Goal: Task Accomplishment & Management: Complete application form

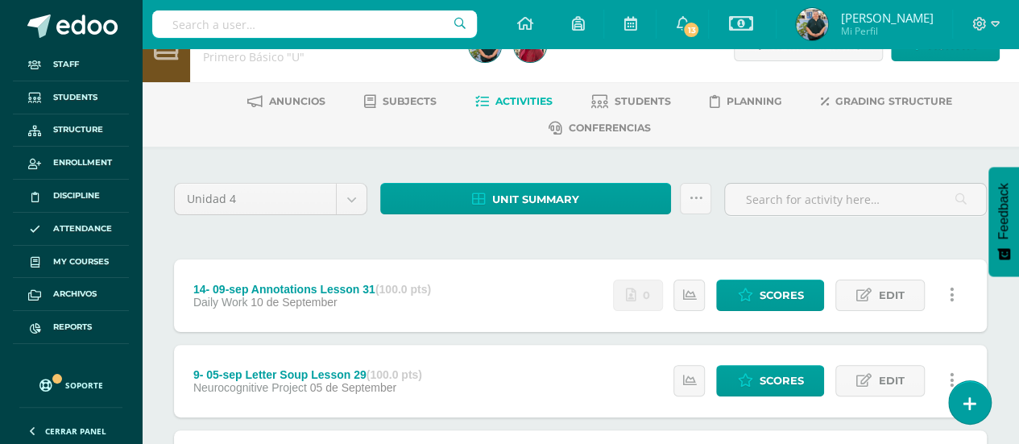
scroll to position [14, 0]
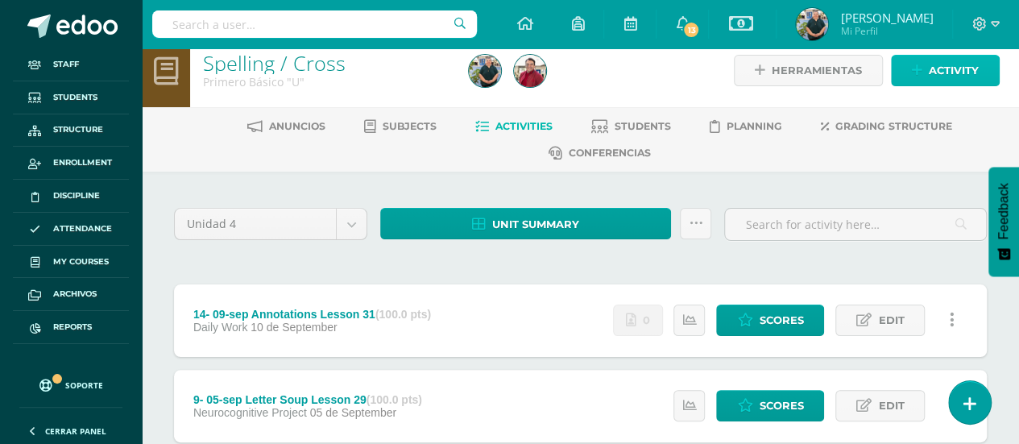
click at [953, 70] on span "Activity" at bounding box center [953, 71] width 50 height 30
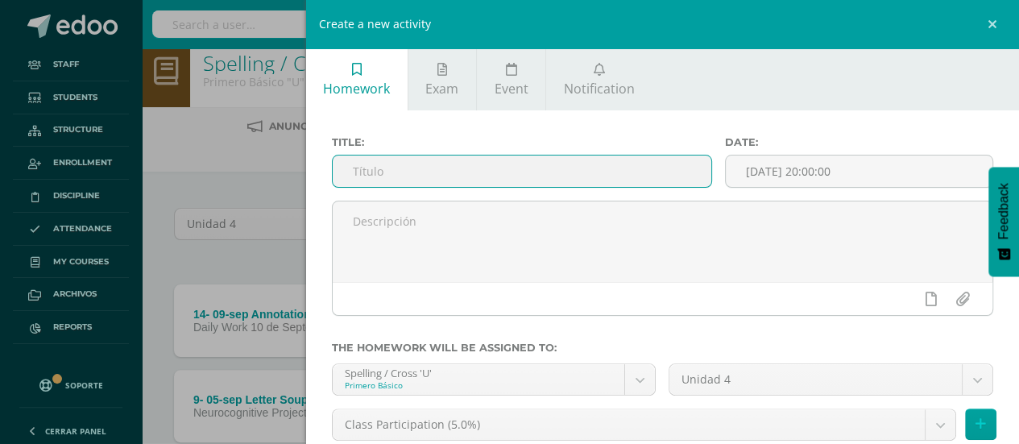
click at [539, 178] on input "text" at bounding box center [522, 170] width 379 height 31
type input "1"
type input "12 sep. Book Lesson 31"
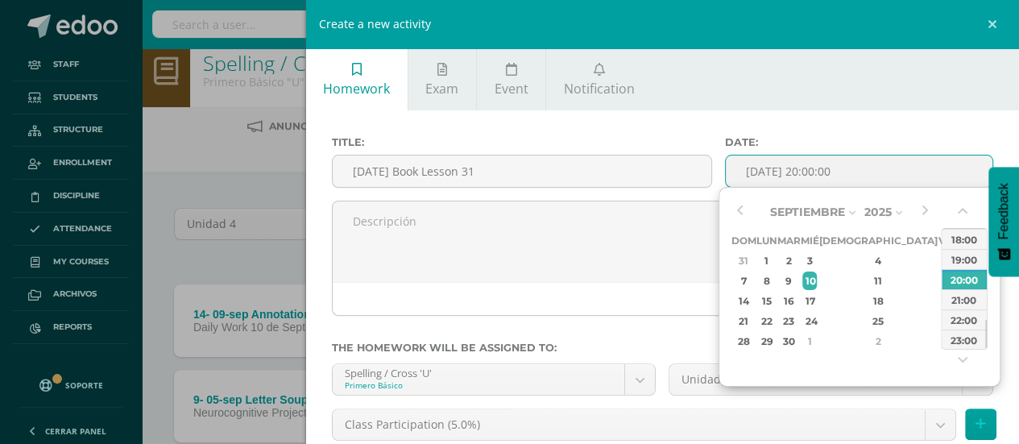
click at [725, 168] on input "[DATE] 20:00:00" at bounding box center [858, 170] width 267 height 31
click at [939, 279] on div "12" at bounding box center [946, 280] width 14 height 19
click at [964, 336] on div "00:00 01:00 02:00 03:00 04:00 05:00 06:00 07:00 08:00 09:00 10:00 11:00 12:00 1…" at bounding box center [963, 107] width 45 height 483
click at [957, 337] on div "23:00" at bounding box center [963, 339] width 45 height 20
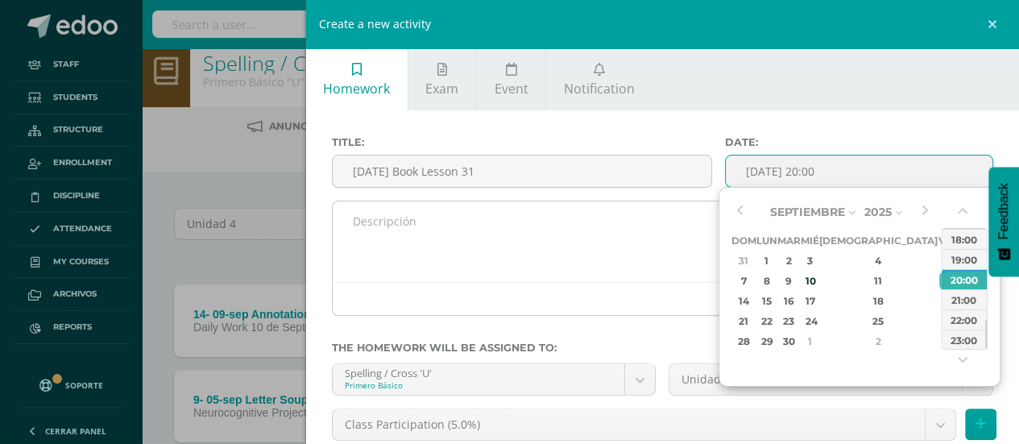
type input "2025-09-12 23:00"
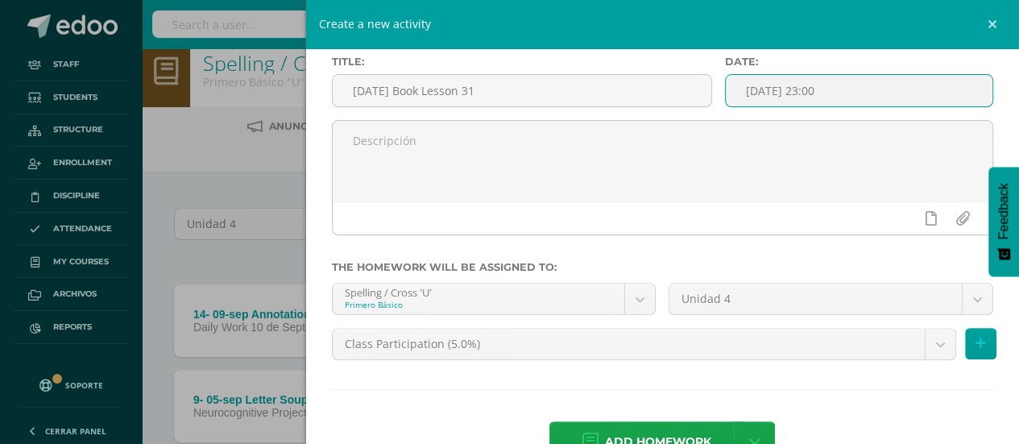
scroll to position [126, 0]
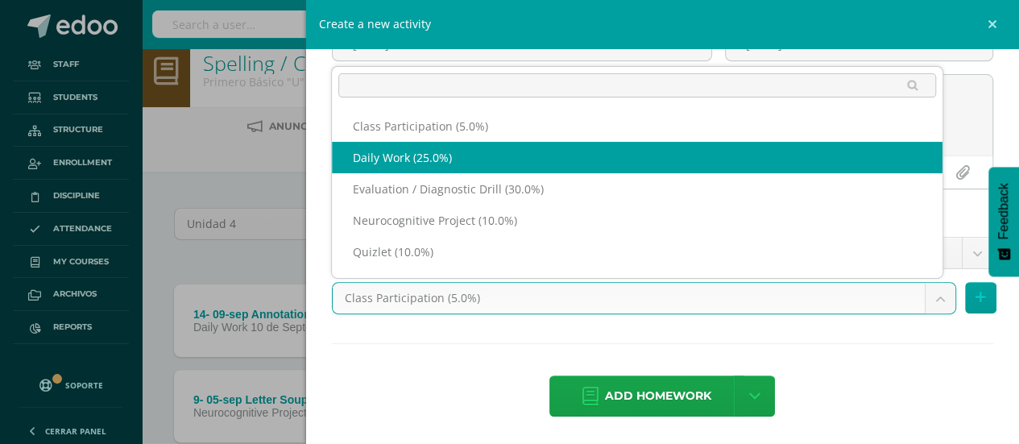
select select "202092"
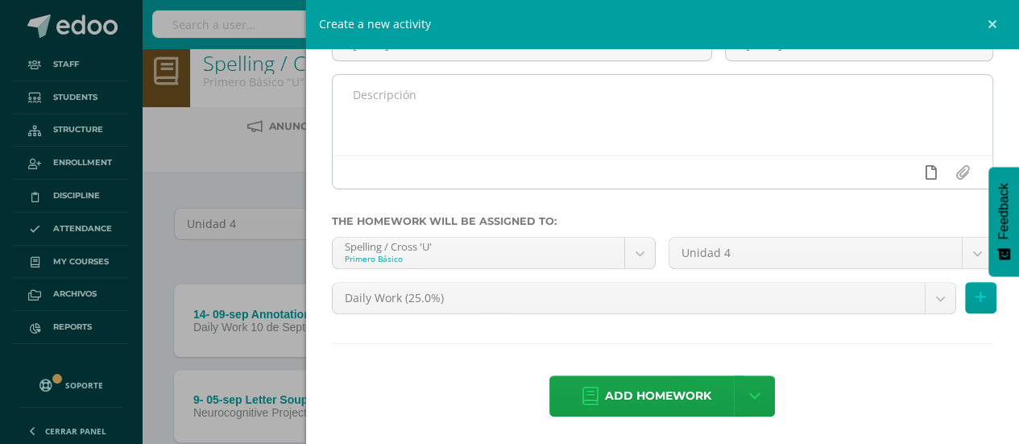
click at [925, 171] on icon at bounding box center [930, 172] width 11 height 14
click at [892, 175] on icon at bounding box center [899, 172] width 14 height 14
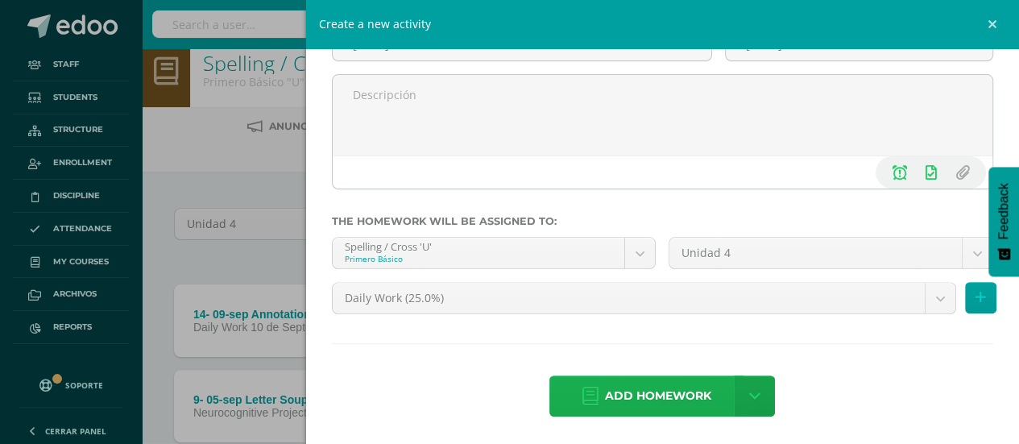
click at [669, 396] on span "Add homework" at bounding box center [658, 395] width 106 height 39
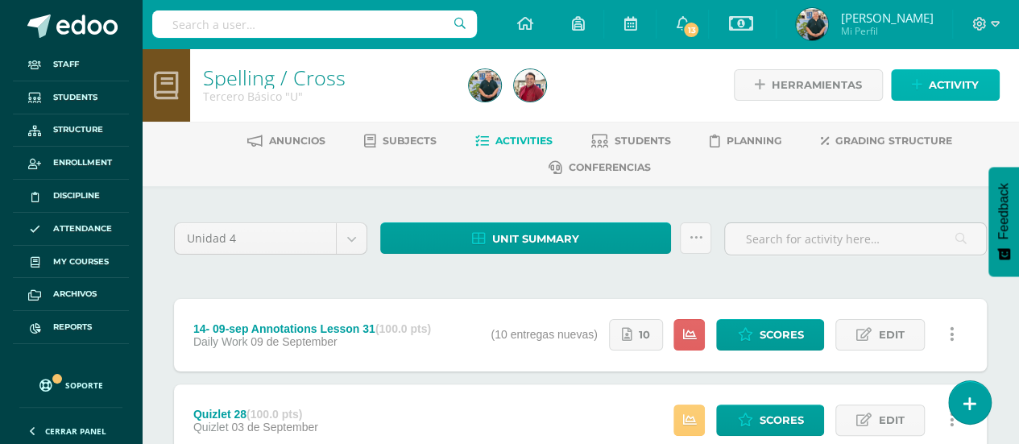
click at [931, 85] on span "Activity" at bounding box center [953, 85] width 50 height 30
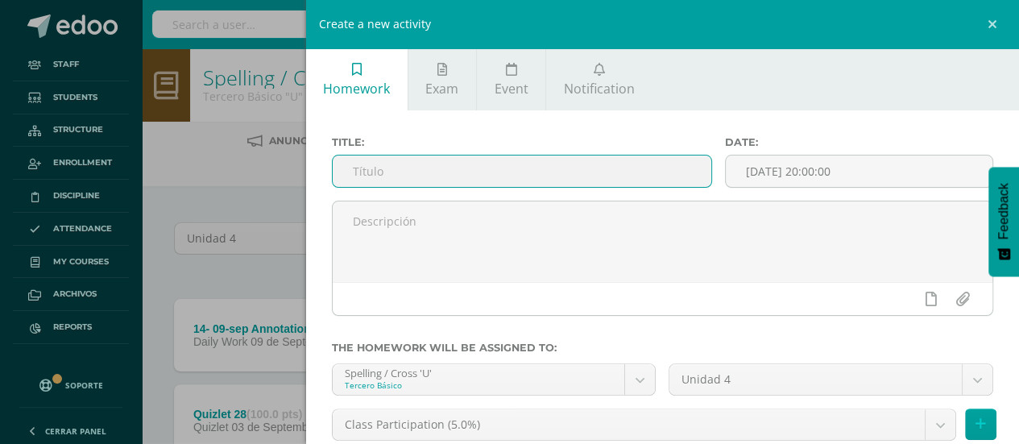
click at [441, 169] on input "text" at bounding box center [522, 170] width 379 height 31
click at [422, 168] on input "text" at bounding box center [522, 170] width 379 height 31
type input "10 sep Book Lesson 31"
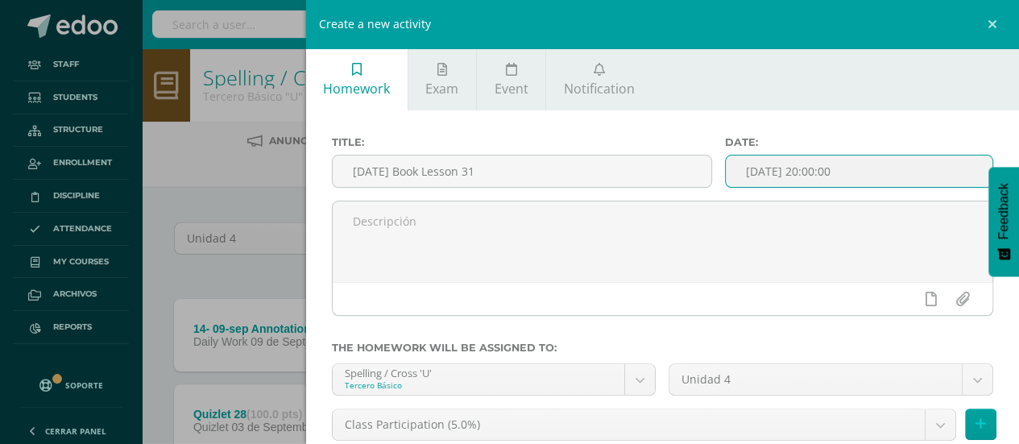
click at [793, 173] on input "[DATE] 20:00:00" at bounding box center [858, 170] width 267 height 31
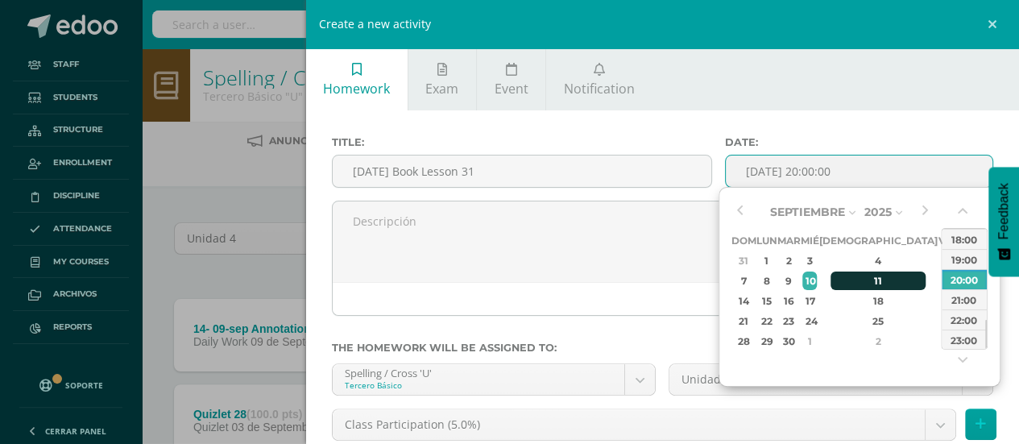
click at [852, 279] on div "11" at bounding box center [877, 280] width 95 height 19
click at [816, 280] on div "10" at bounding box center [809, 280] width 14 height 19
click at [952, 336] on div "23:00" at bounding box center [963, 339] width 45 height 20
type input "2025-09-10 23:00"
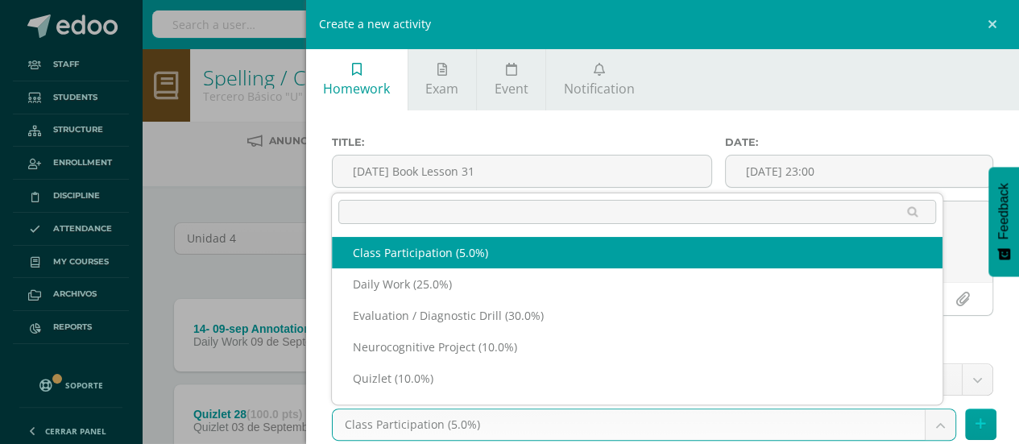
scroll to position [21, 0]
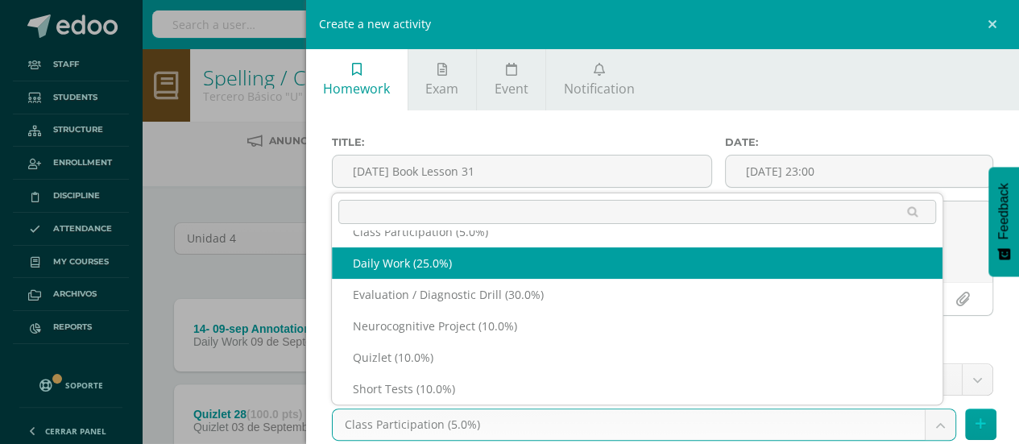
select select "202142"
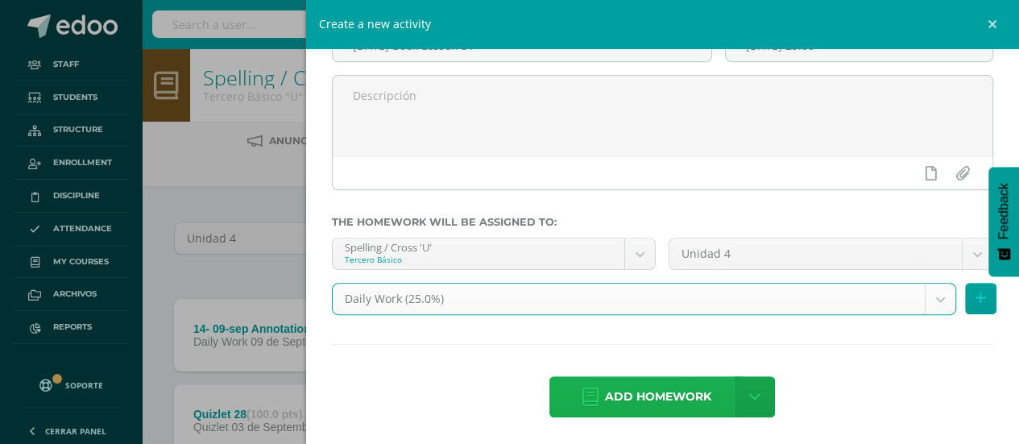
scroll to position [126, 0]
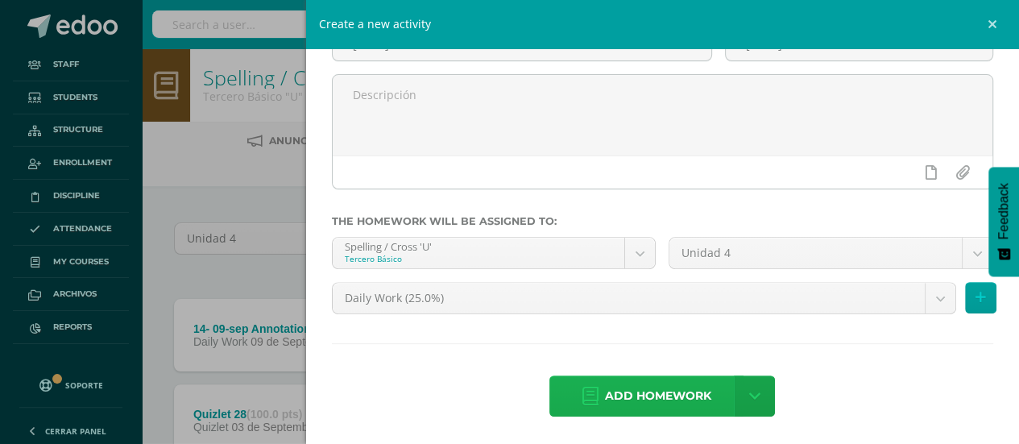
click at [659, 391] on span "Add homework" at bounding box center [658, 395] width 106 height 39
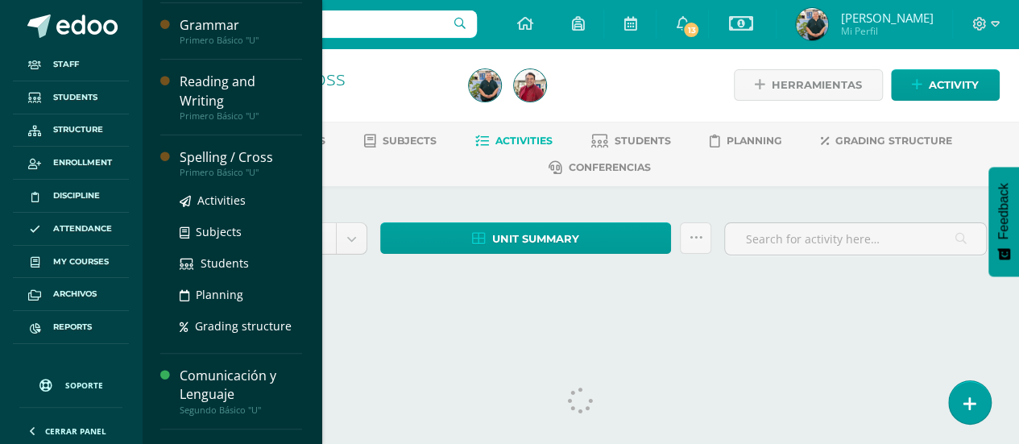
scroll to position [161, 0]
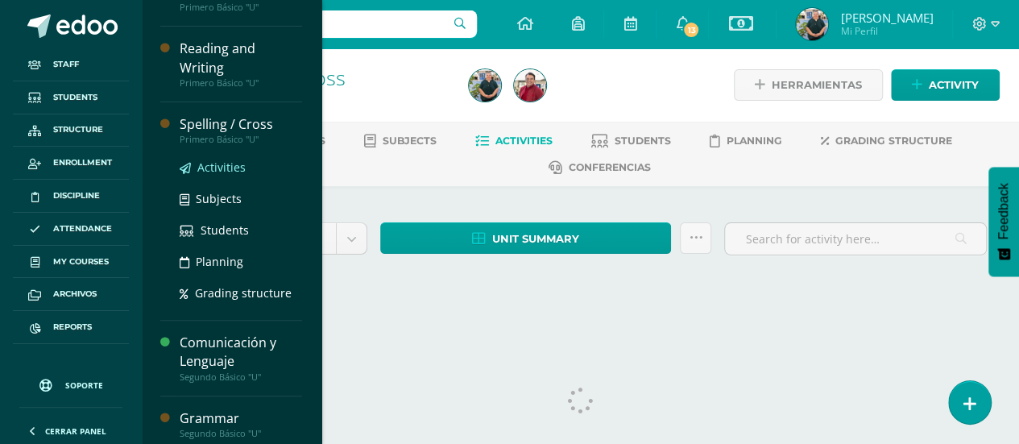
click at [219, 170] on span "Activities" at bounding box center [221, 166] width 48 height 15
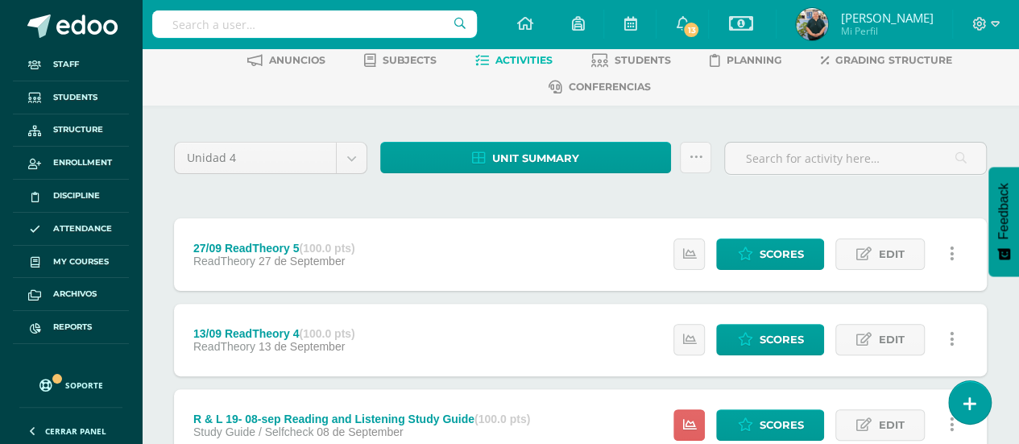
scroll to position [161, 0]
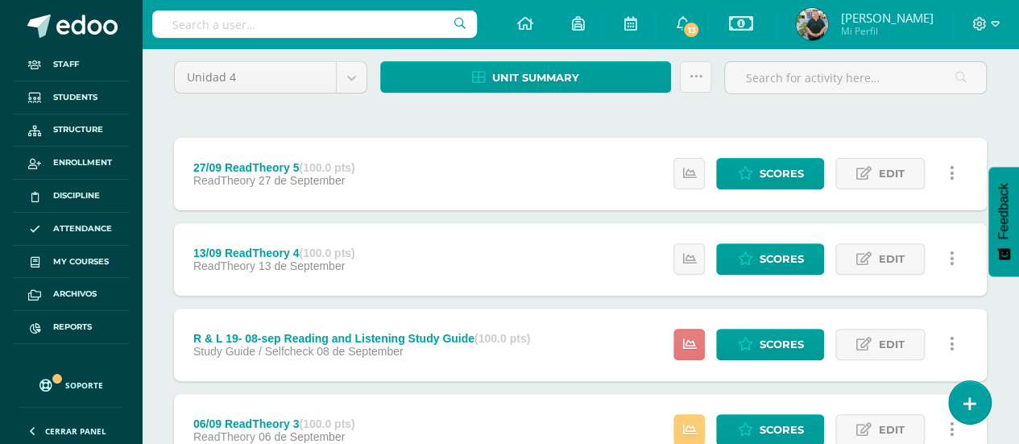
click at [689, 343] on icon at bounding box center [689, 344] width 14 height 14
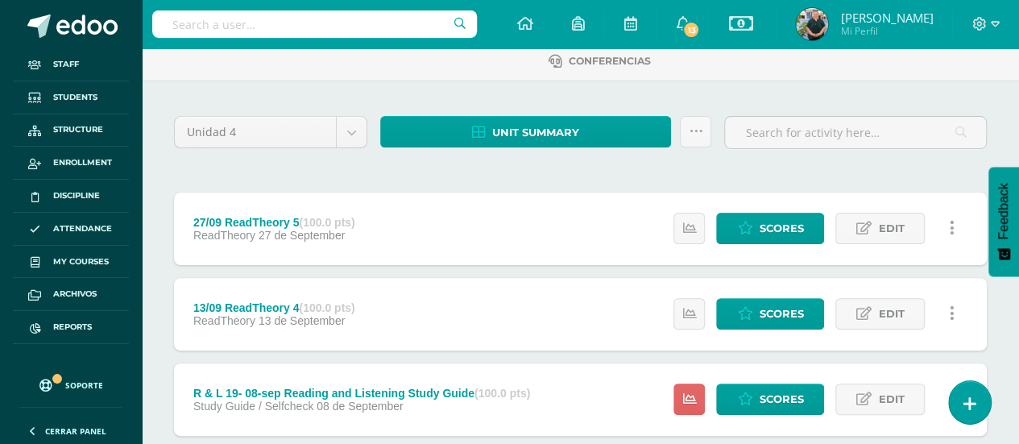
scroll to position [0, 0]
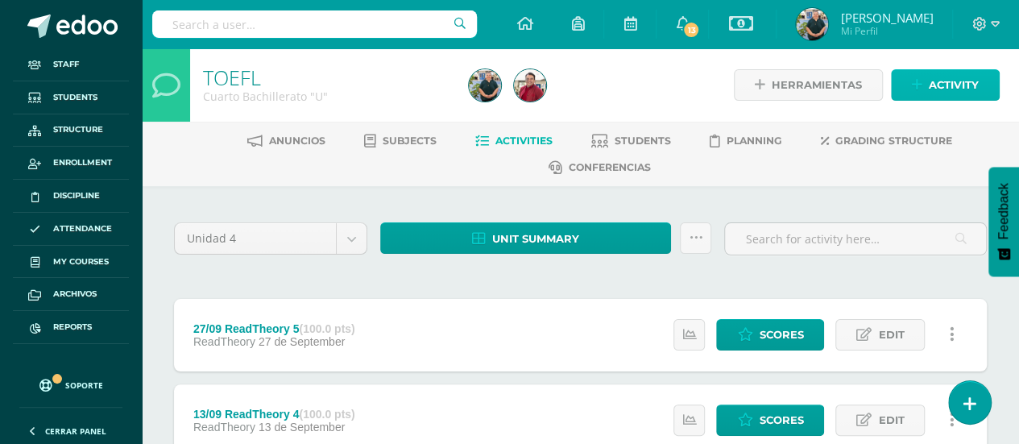
click at [912, 88] on icon at bounding box center [916, 85] width 10 height 14
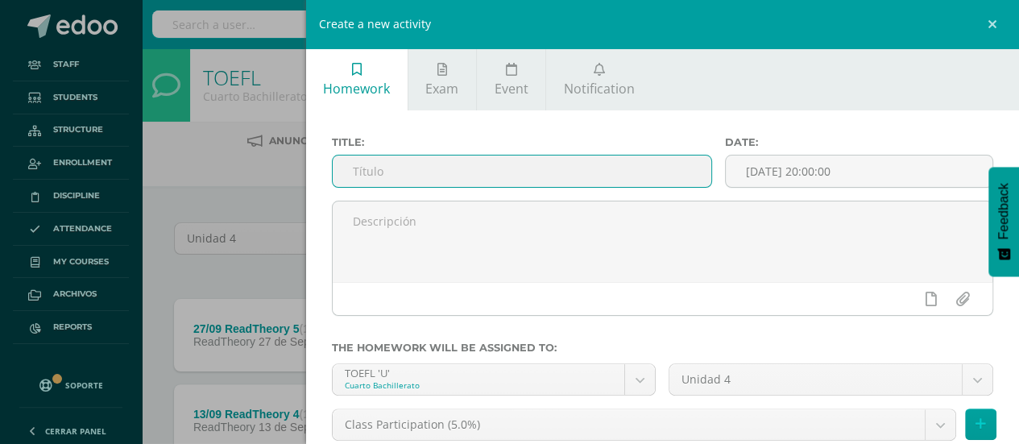
click at [483, 164] on input "text" at bounding box center [522, 170] width 379 height 31
click at [485, 162] on input "text" at bounding box center [522, 170] width 379 height 31
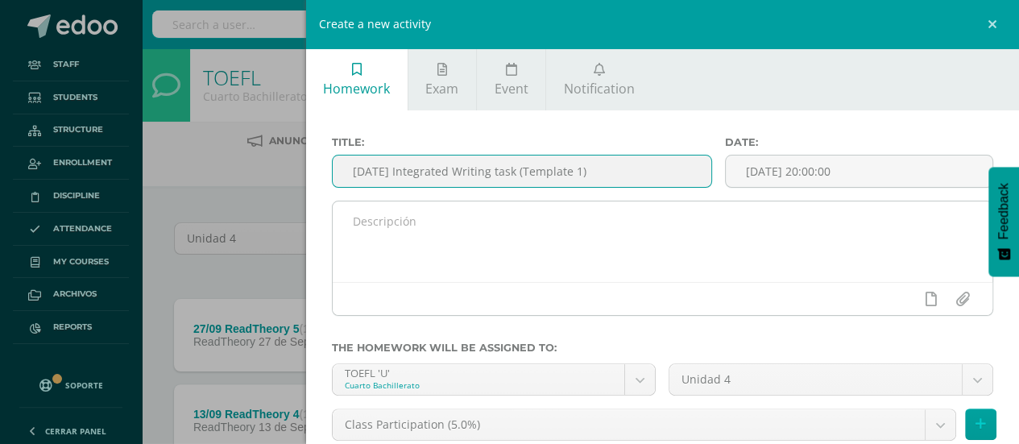
type input "[DATE] Integrated Writing task (Template 1)"
click at [481, 234] on textarea at bounding box center [663, 241] width 660 height 81
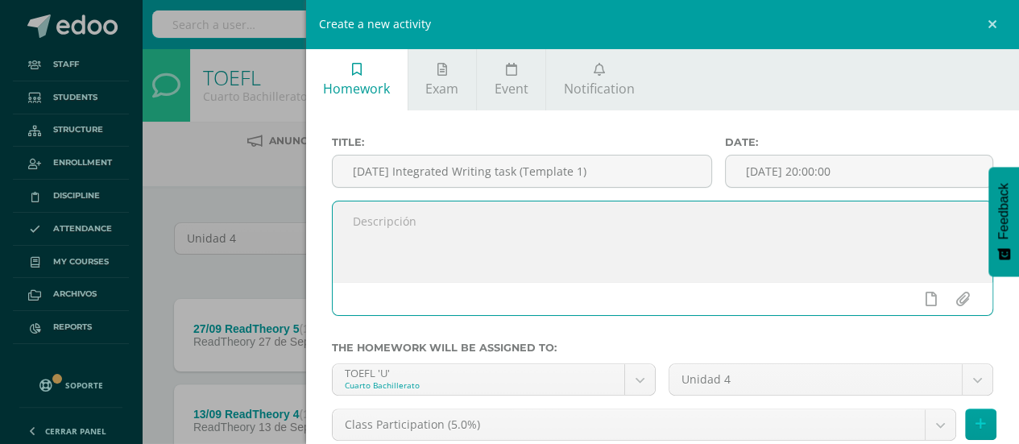
type textarea "D"
type textarea "S"
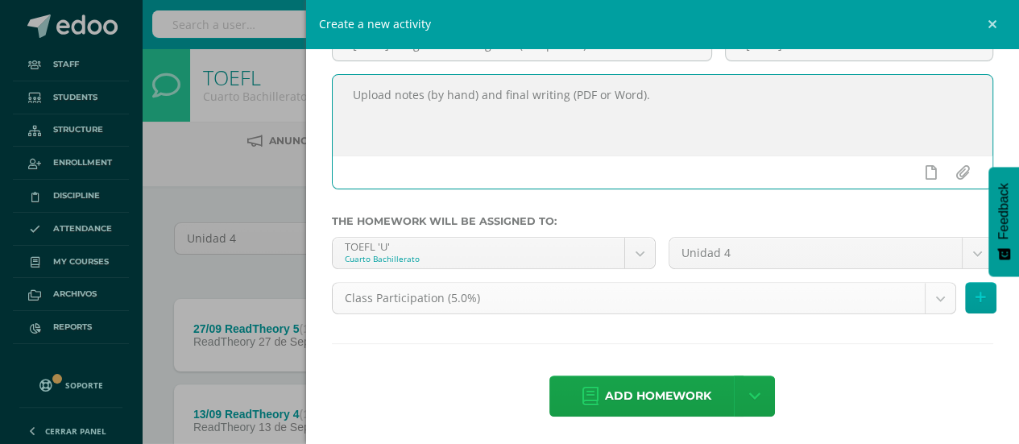
type textarea "Upload notes (by hand) and final writing (PDF or Word)."
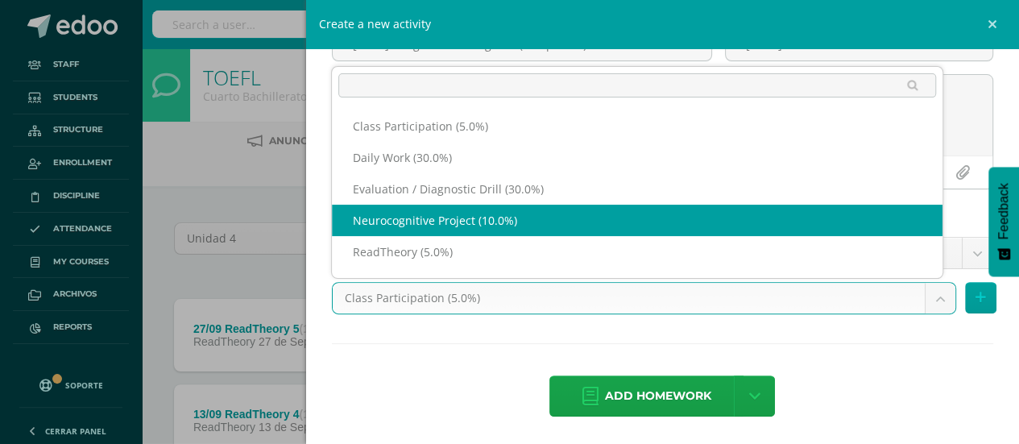
scroll to position [21, 0]
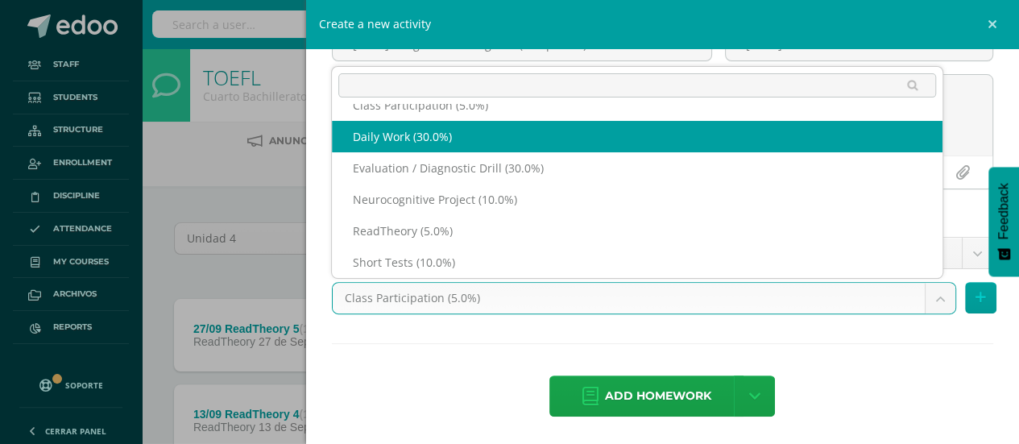
select select "202326"
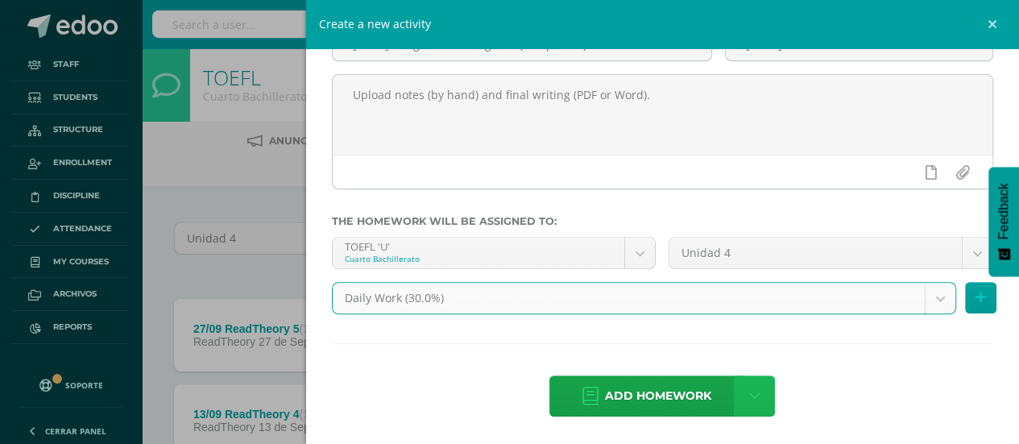
click at [752, 396] on icon at bounding box center [754, 396] width 11 height 18
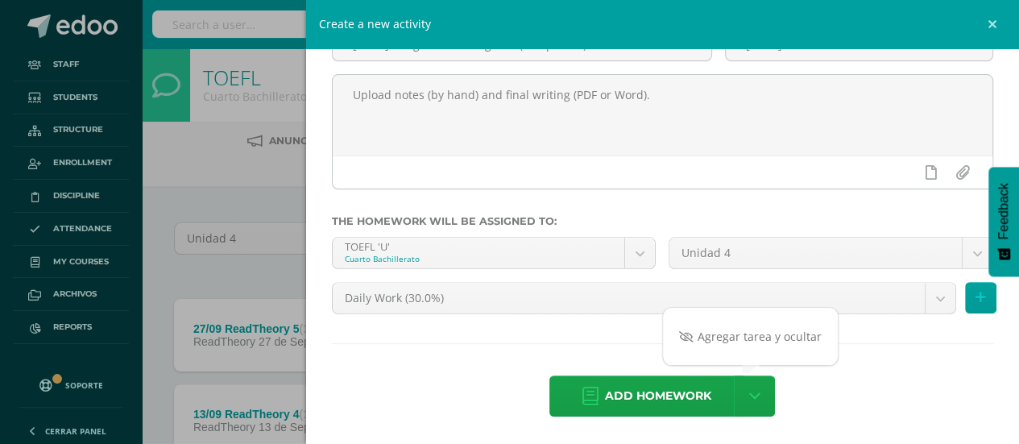
click at [628, 358] on div "Title: 10 sep Integrated Writing task (Template 1) Date: 2025-09-10 20:00:00 Up…" at bounding box center [662, 214] width 713 height 461
drag, startPoint x: 631, startPoint y: 385, endPoint x: 627, endPoint y: 374, distance: 11.2
click at [632, 385] on span "Add homework" at bounding box center [658, 395] width 106 height 39
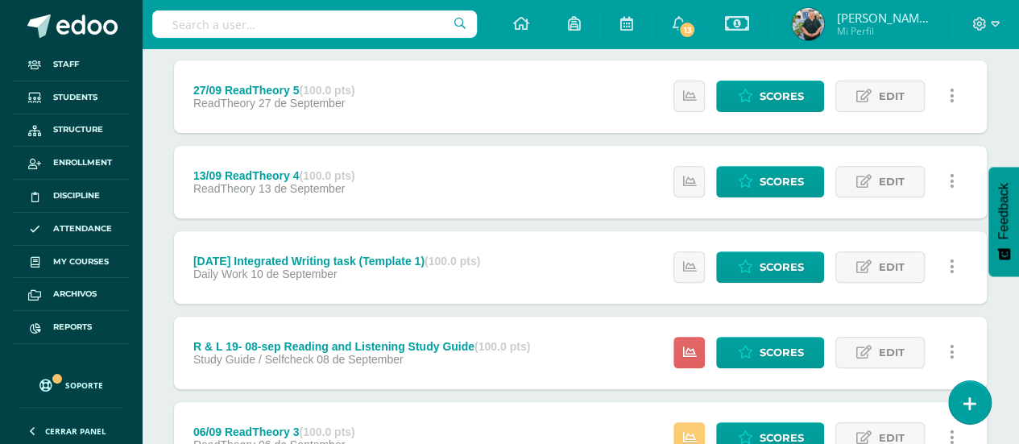
scroll to position [242, 0]
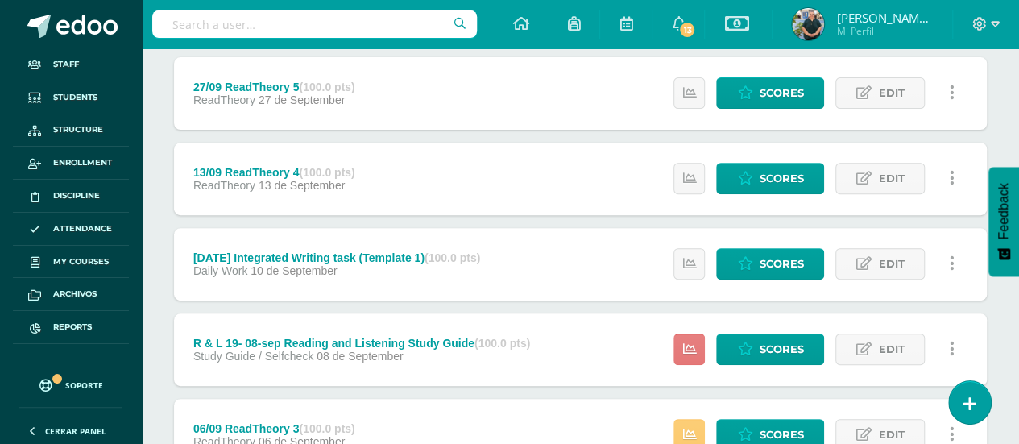
click at [688, 345] on icon at bounding box center [689, 349] width 14 height 14
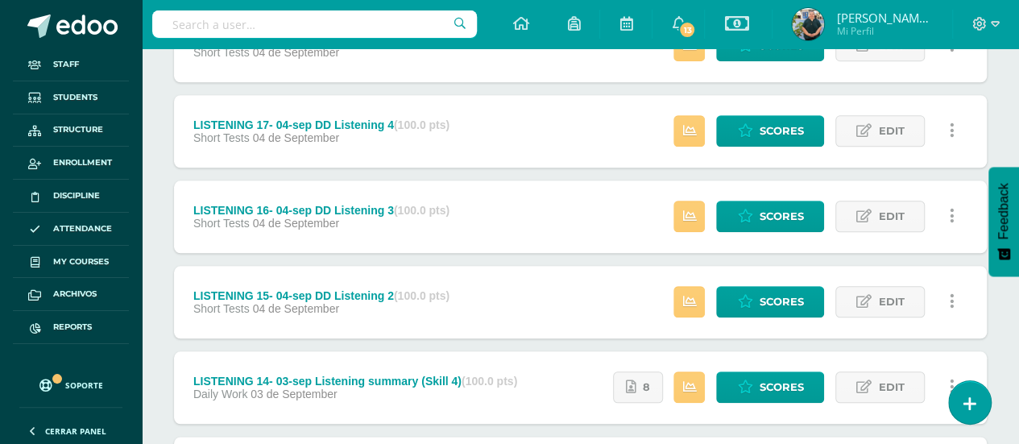
scroll to position [886, 0]
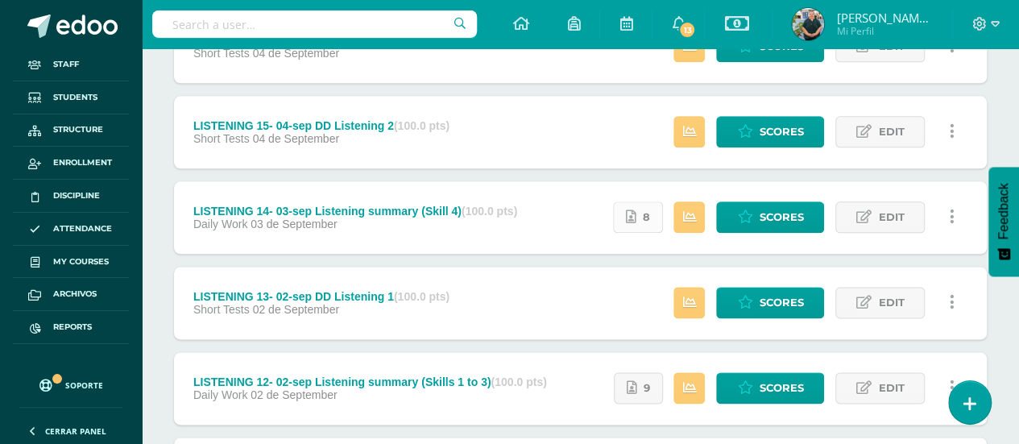
click at [628, 223] on link "8" at bounding box center [638, 216] width 50 height 31
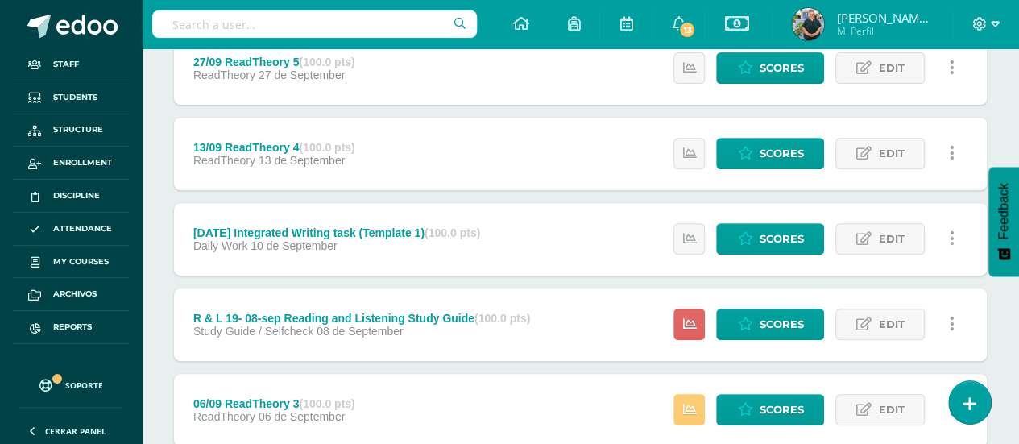
scroll to position [242, 0]
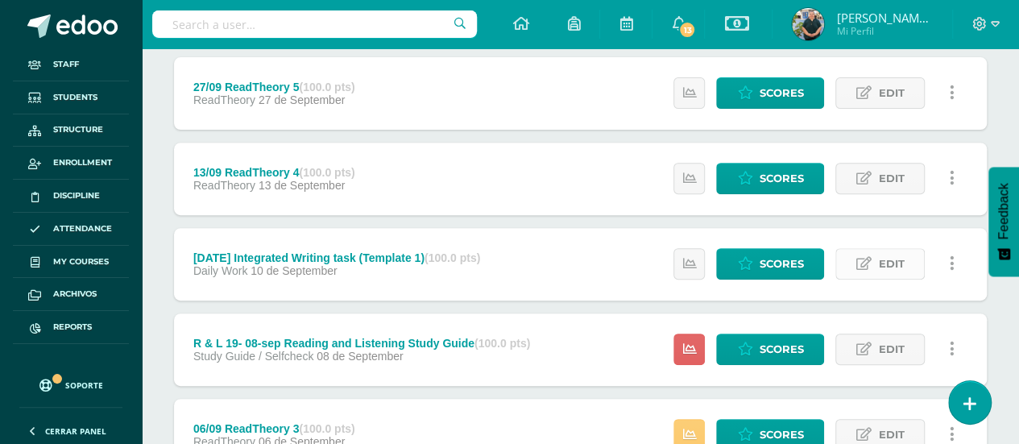
click at [862, 257] on icon at bounding box center [863, 264] width 15 height 14
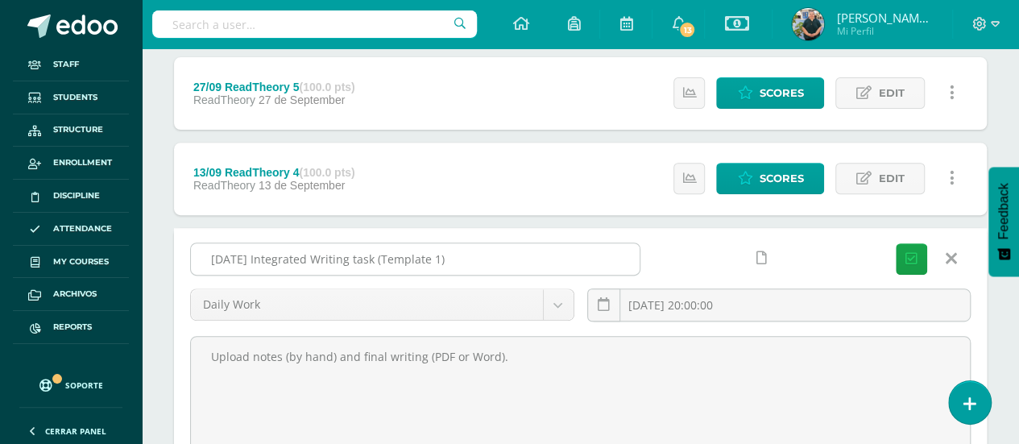
drag, startPoint x: 499, startPoint y: 255, endPoint x: 248, endPoint y: 258, distance: 251.2
click at [248, 258] on input "10 sep Integrated Writing task (Template 1)" at bounding box center [415, 258] width 448 height 31
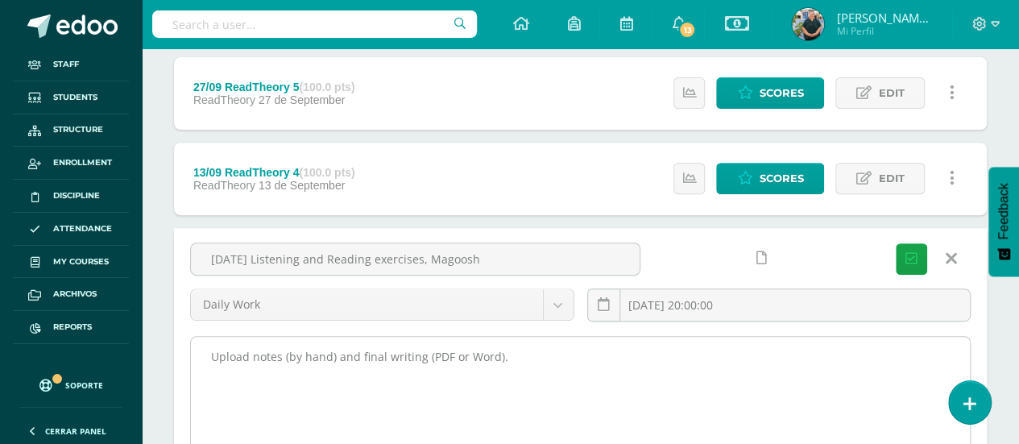
type input "[DATE] Listening and Reading exercises, Magoosh"
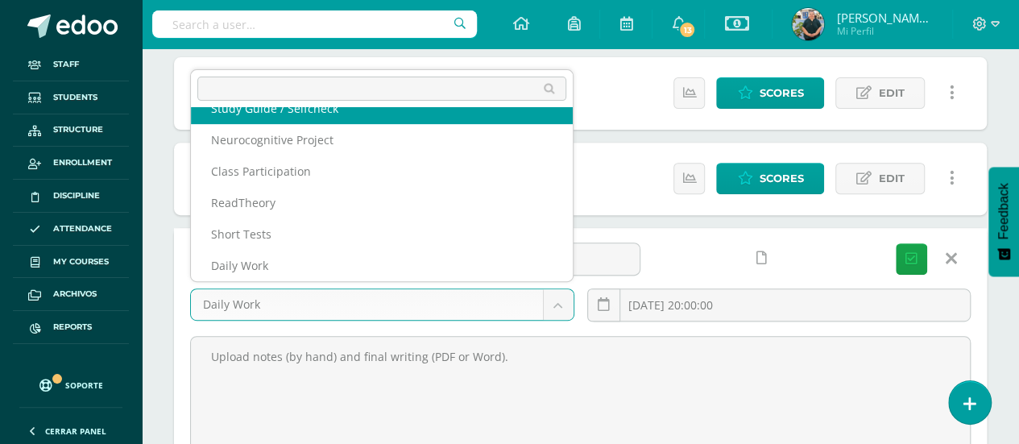
scroll to position [38, 0]
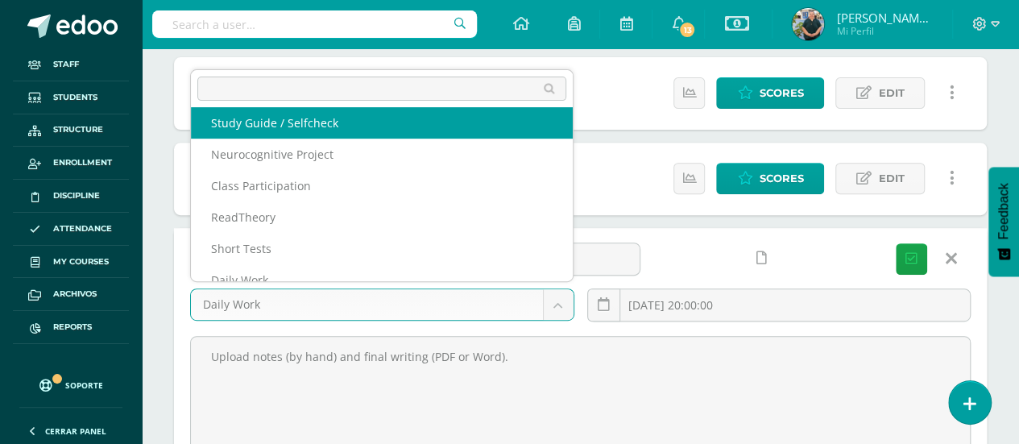
select select "202331"
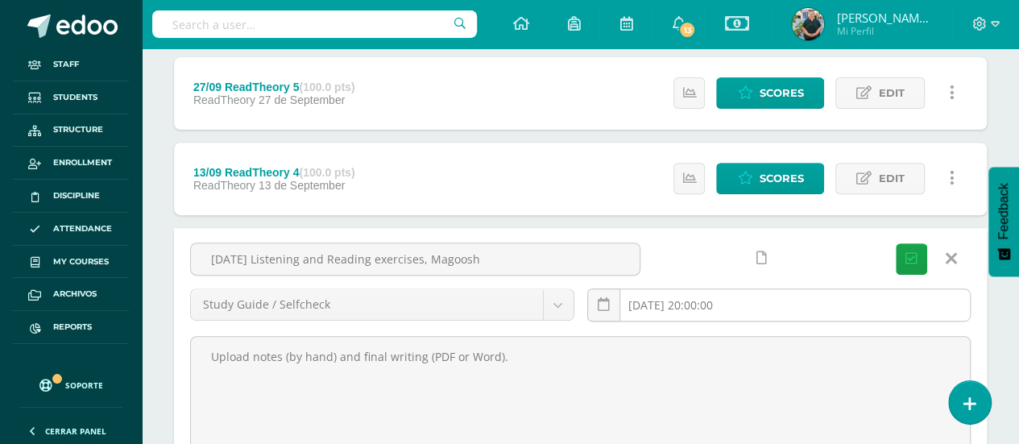
click at [748, 307] on input "[DATE] 20:00:00" at bounding box center [779, 304] width 382 height 31
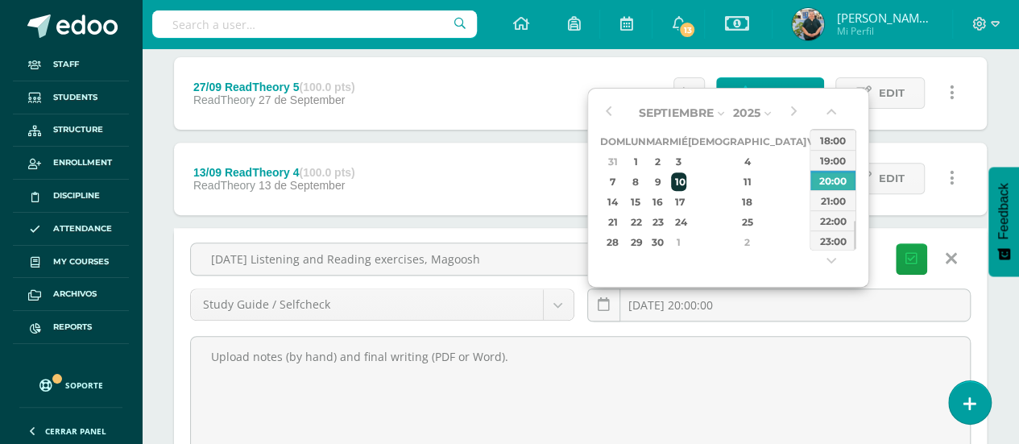
click at [685, 180] on div "10" at bounding box center [678, 181] width 14 height 19
click at [831, 239] on div "23:00" at bounding box center [832, 240] width 45 height 20
type input "2025-09-10 23:00"
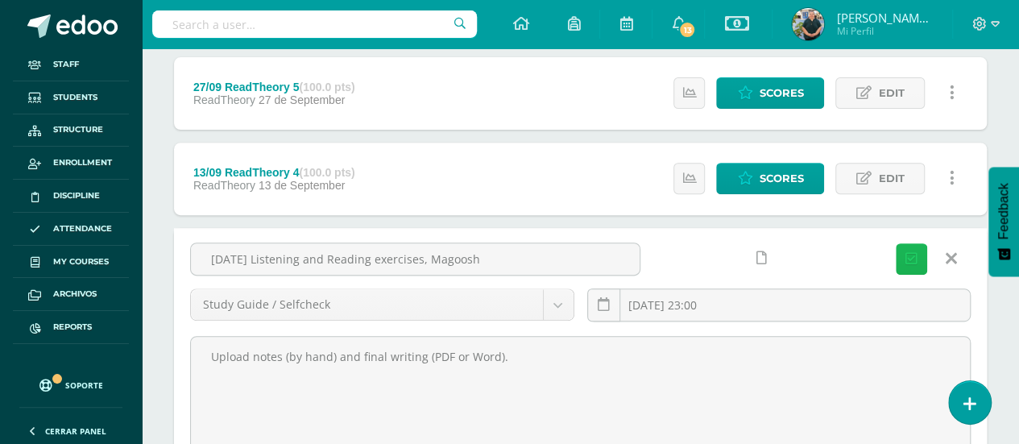
click at [915, 256] on icon "submit" at bounding box center [911, 259] width 12 height 14
